Goal: Entertainment & Leisure: Browse casually

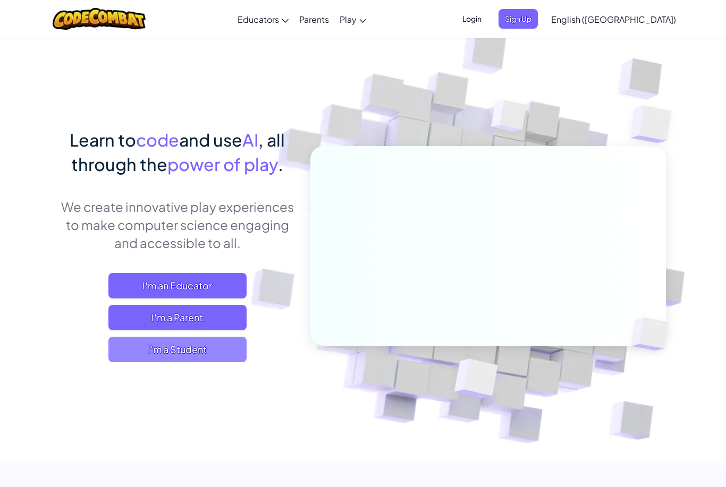
click at [133, 344] on span "I'm a Student" at bounding box center [177, 350] width 138 height 26
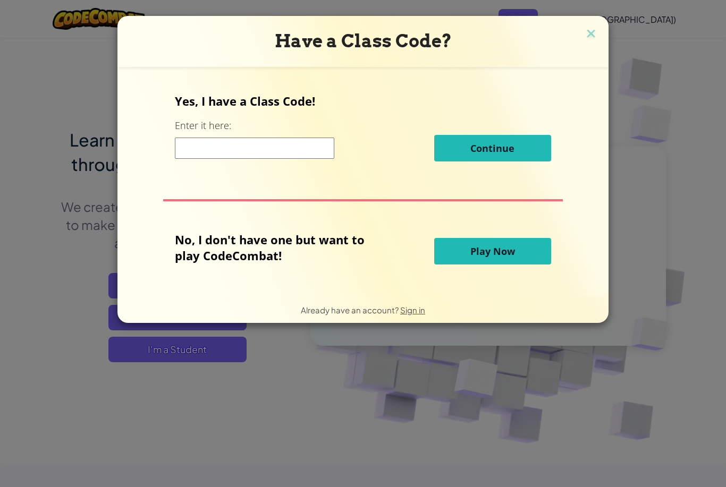
click at [480, 256] on span "Play Now" at bounding box center [492, 251] width 45 height 13
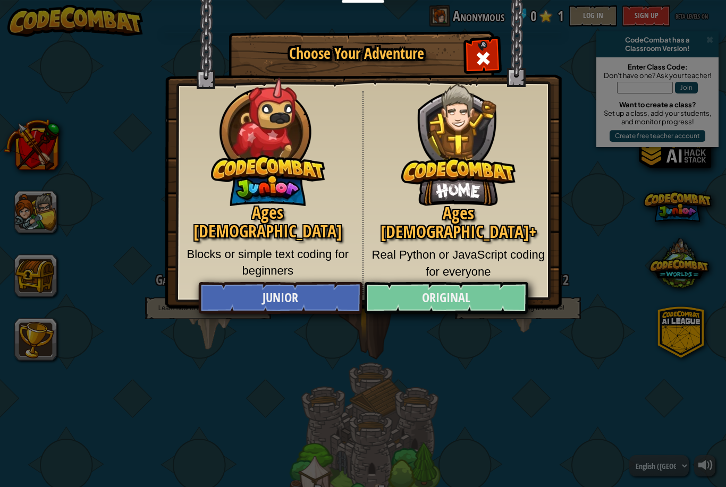
click at [434, 295] on link "Original" at bounding box center [446, 298] width 164 height 32
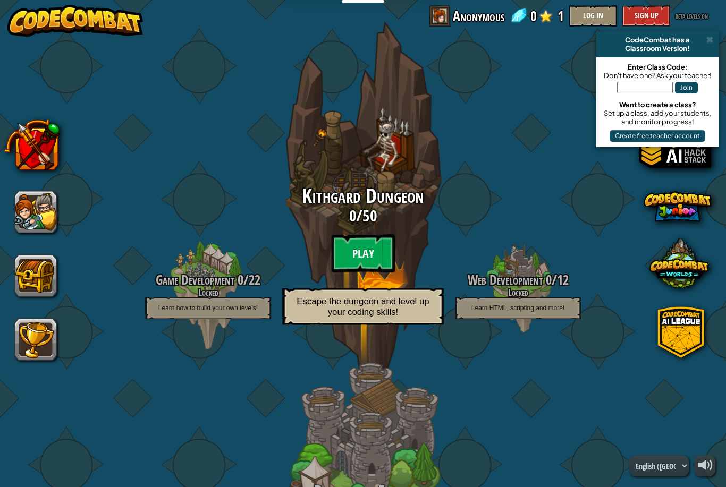
click at [371, 238] on btn "Play" at bounding box center [363, 253] width 64 height 38
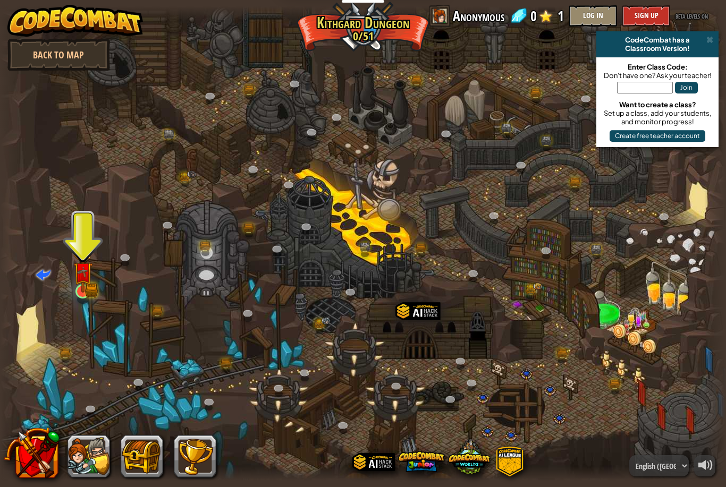
click at [81, 278] on img at bounding box center [82, 272] width 11 height 11
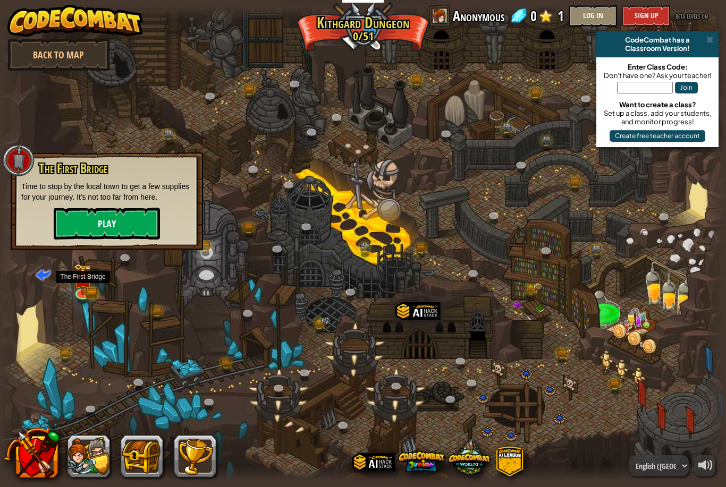
click at [79, 229] on button "Play" at bounding box center [107, 224] width 106 height 32
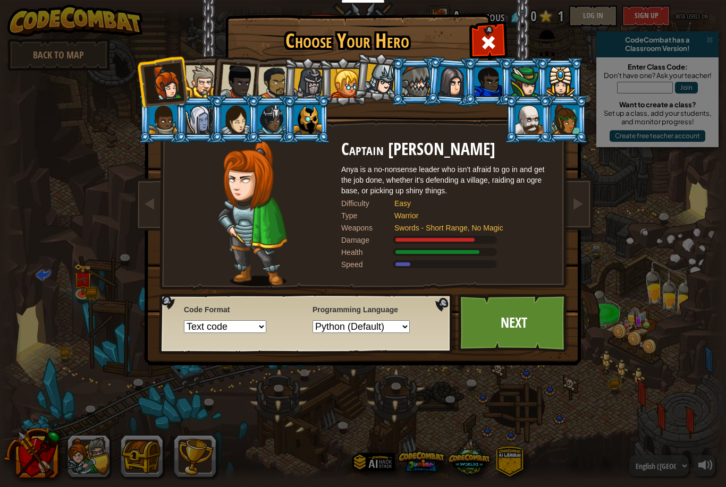
click at [307, 122] on div at bounding box center [308, 119] width 28 height 29
